Goal: Communication & Community: Share content

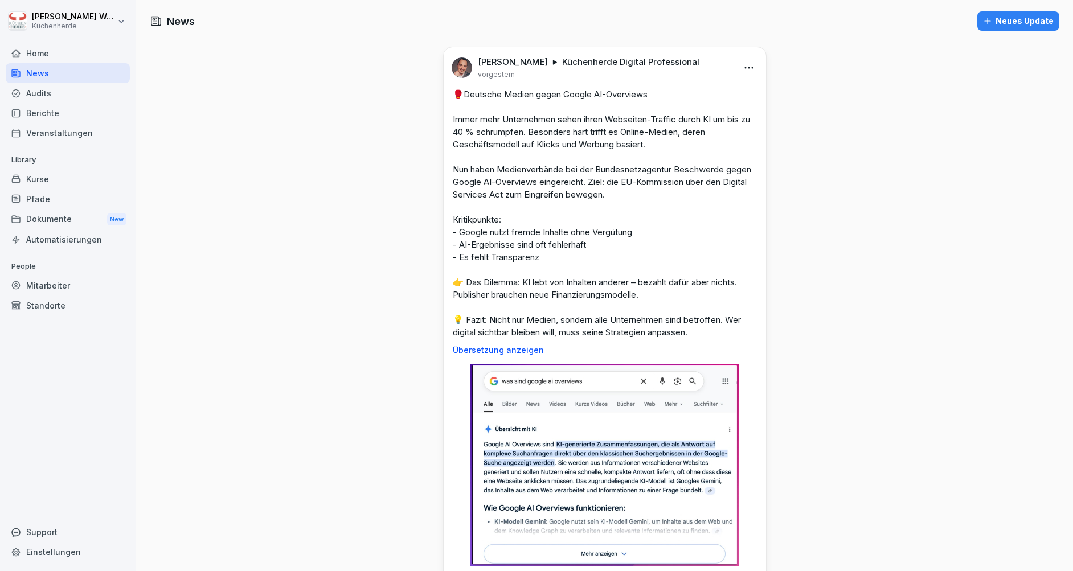
click at [983, 20] on icon "button" at bounding box center [987, 21] width 9 height 9
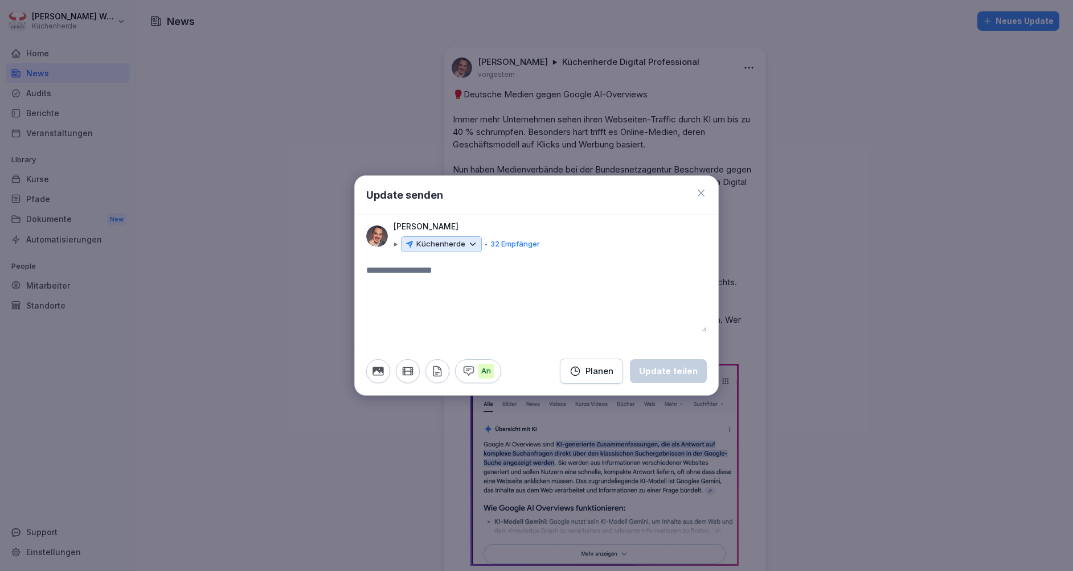
click at [469, 245] on icon at bounding box center [473, 244] width 10 height 10
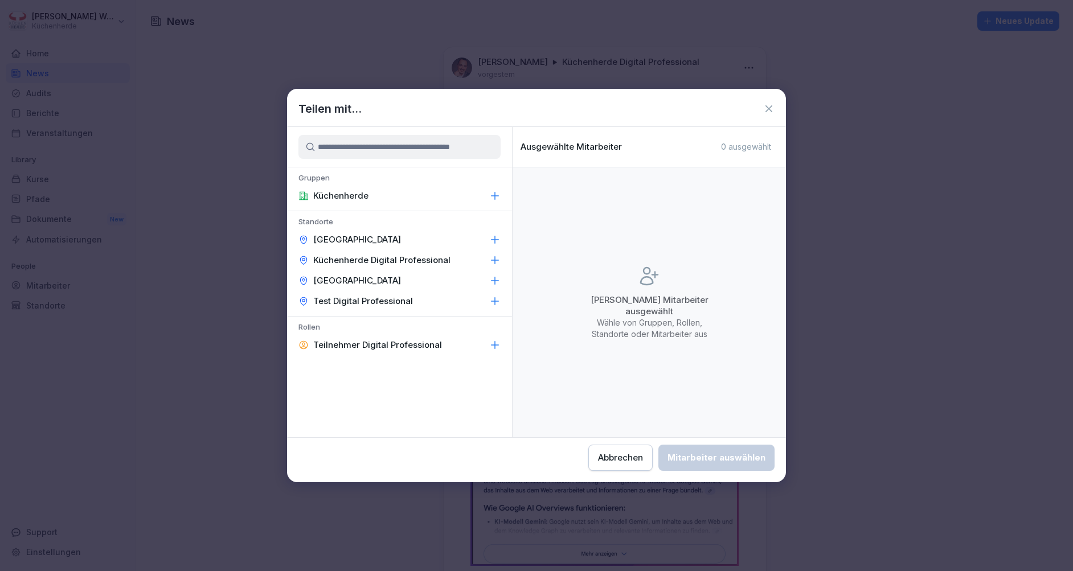
click at [400, 261] on p "Küchenherde Digital Professional" at bounding box center [381, 260] width 137 height 11
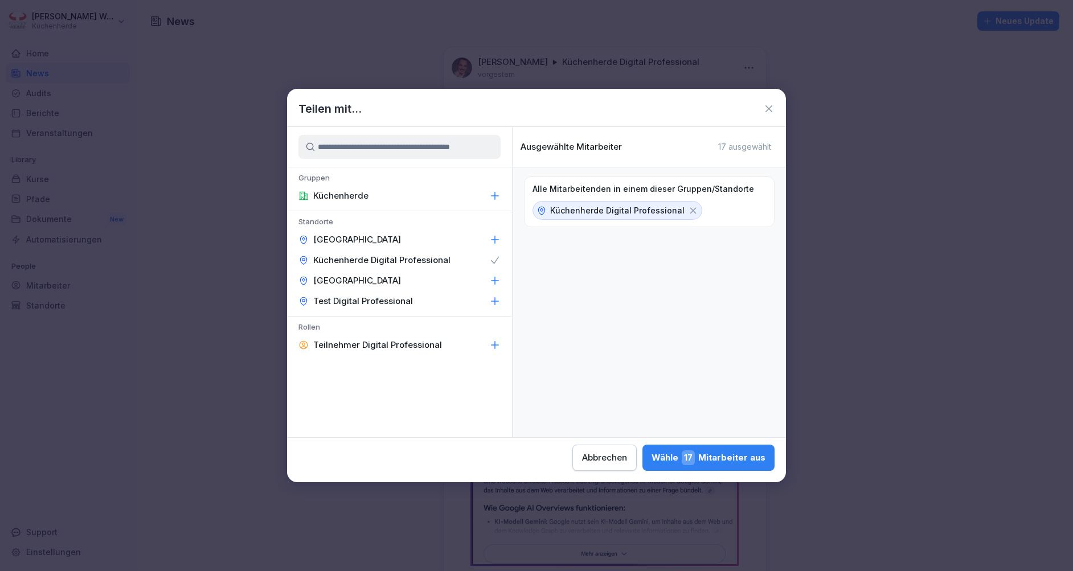
click at [684, 451] on div "Wähle 17 Mitarbeiter aus" at bounding box center [709, 458] width 114 height 15
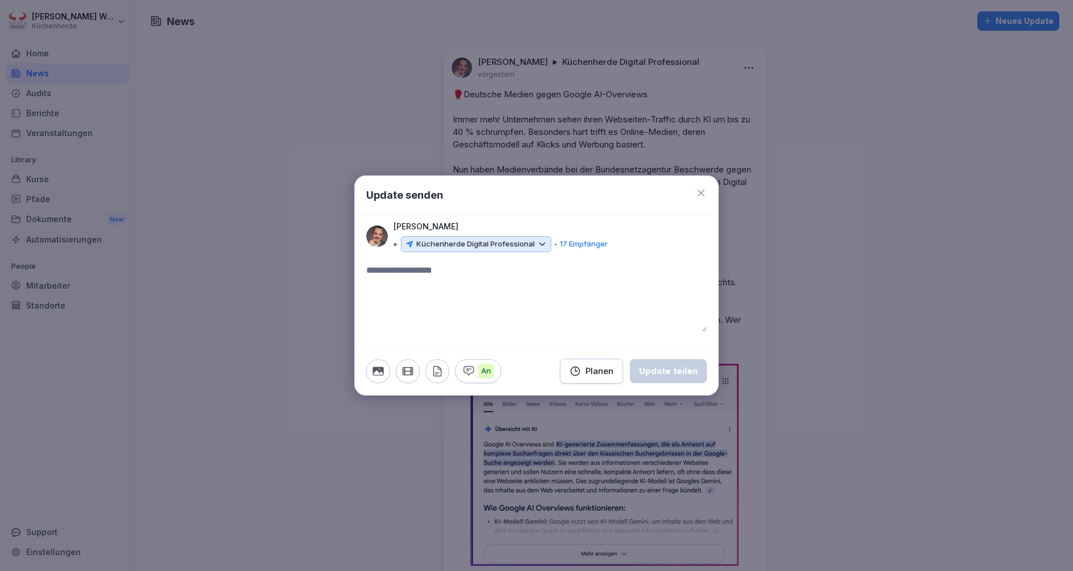
click at [484, 324] on textarea at bounding box center [536, 298] width 341 height 68
type textarea "**********"
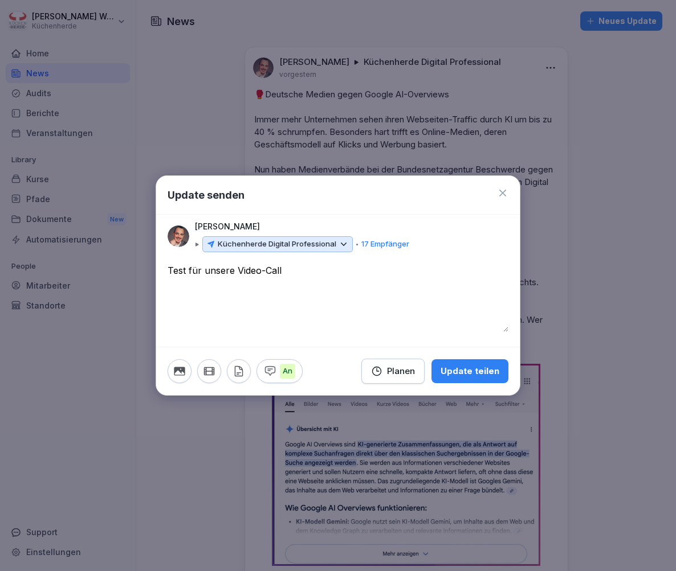
click at [472, 374] on div "Update teilen" at bounding box center [469, 371] width 59 height 13
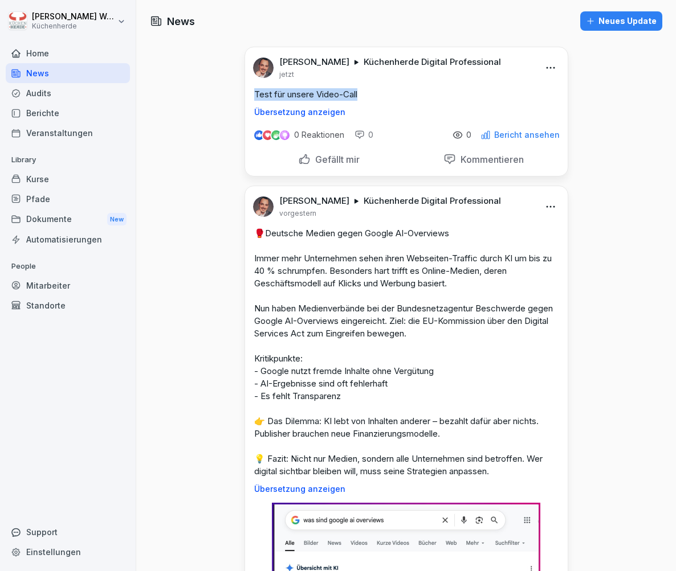
drag, startPoint x: 359, startPoint y: 90, endPoint x: 246, endPoint y: 100, distance: 113.2
click at [246, 100] on div "Test für unsere Video-Call Übersetzung anzeigen" at bounding box center [406, 102] width 322 height 28
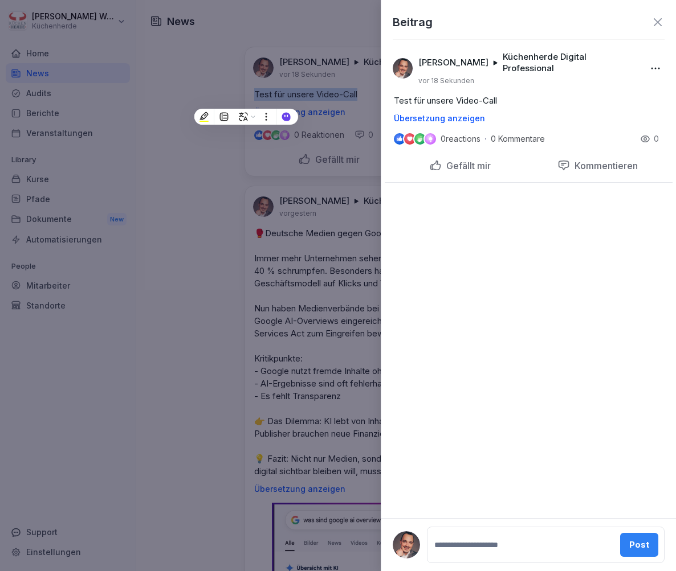
copy p "Test für unsere Video-Call"
click at [664, 23] on div "Beitrag" at bounding box center [528, 28] width 295 height 28
click at [656, 24] on icon at bounding box center [657, 22] width 8 height 8
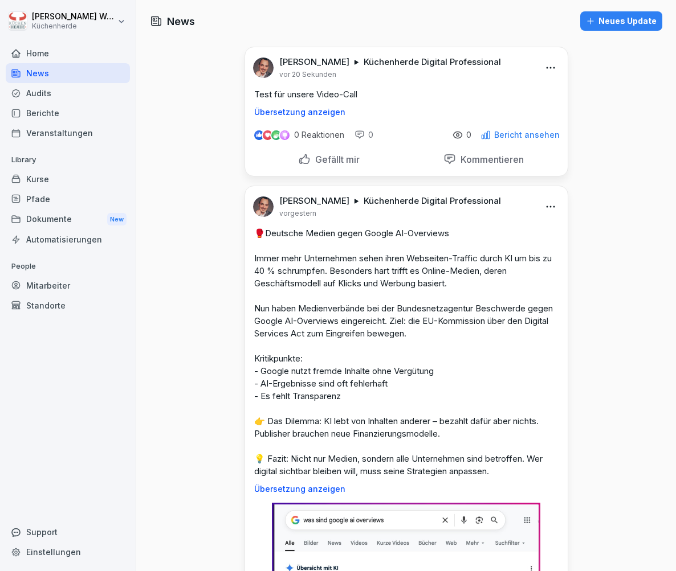
click at [616, 22] on div "Neues Update" at bounding box center [621, 21] width 71 height 13
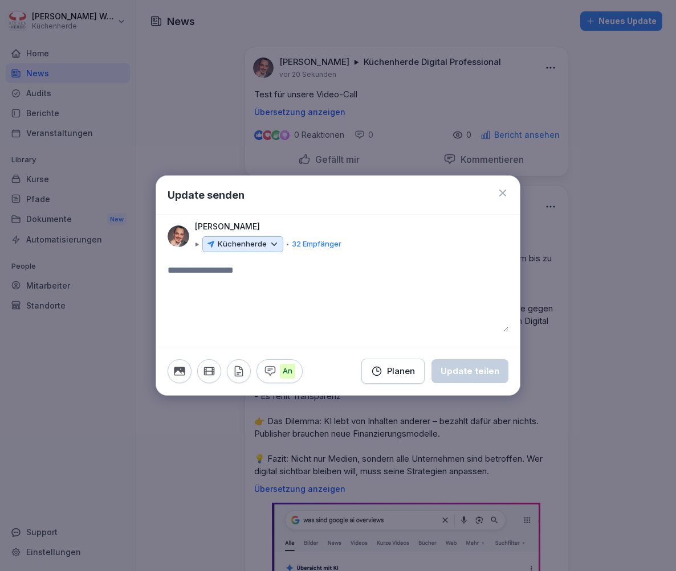
click at [261, 242] on p "Küchenherde" at bounding box center [242, 244] width 49 height 11
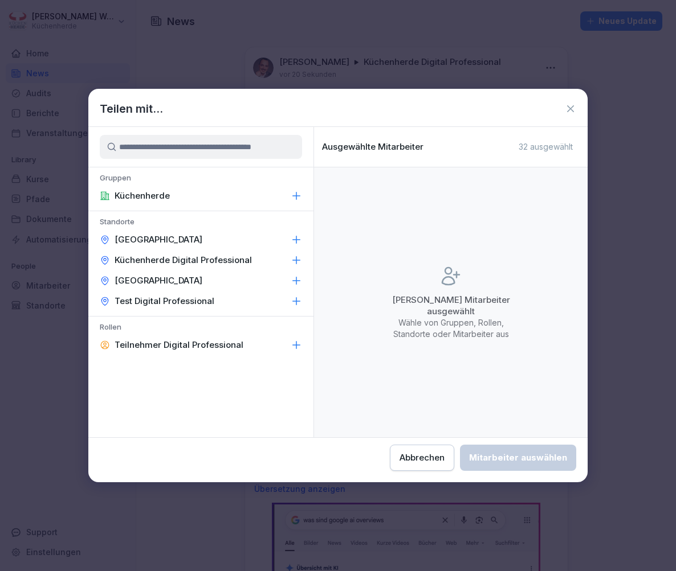
click at [223, 260] on p "Küchenherde Digital Professional" at bounding box center [183, 260] width 137 height 11
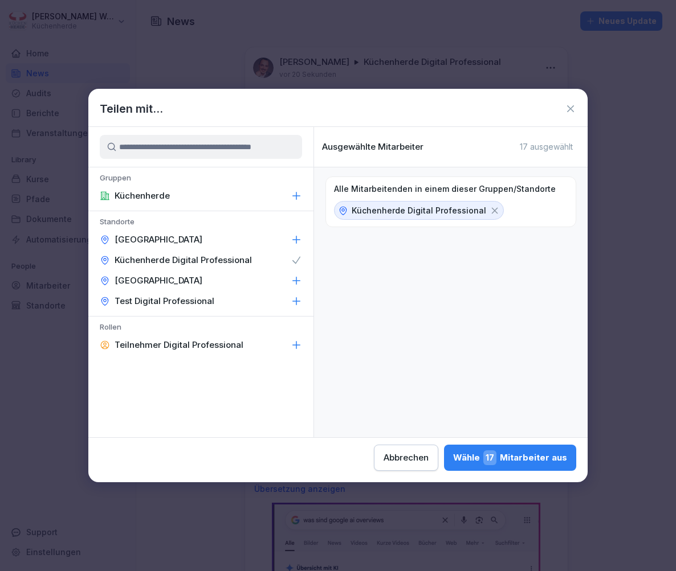
click at [496, 455] on span "17" at bounding box center [489, 458] width 13 height 15
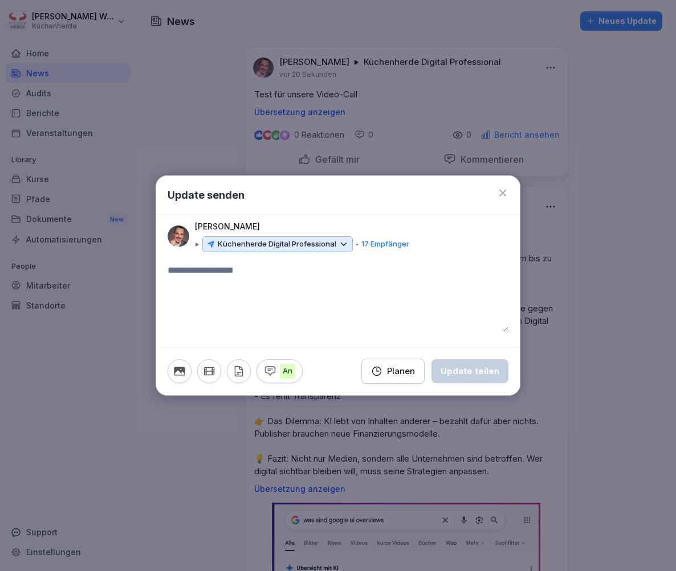
click at [263, 277] on textarea at bounding box center [337, 298] width 341 height 68
paste textarea "**********"
type textarea "**********"
click at [480, 370] on div "Update teilen" at bounding box center [469, 371] width 59 height 13
